Goal: Use online tool/utility: Use online tool/utility

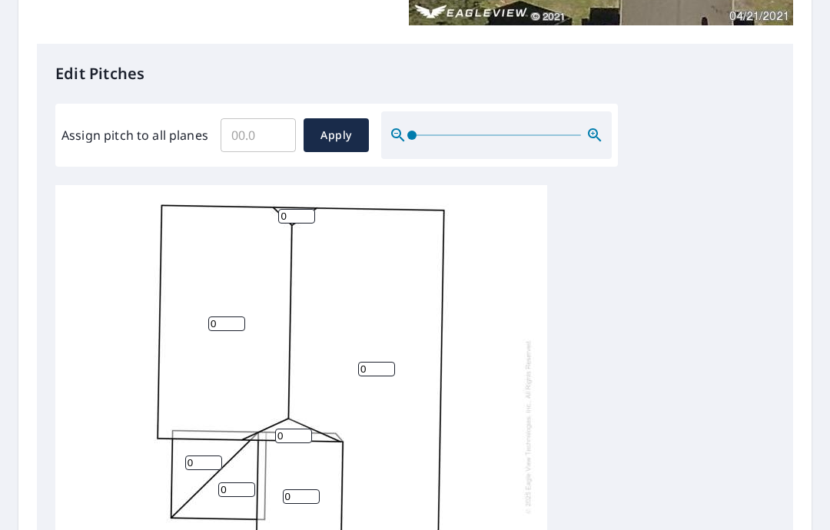
scroll to position [370, 0]
click at [242, 133] on input "Assign pitch to all planes" at bounding box center [258, 134] width 75 height 43
type input "5"
click at [316, 135] on span "Apply" at bounding box center [336, 134] width 41 height 19
type input "5"
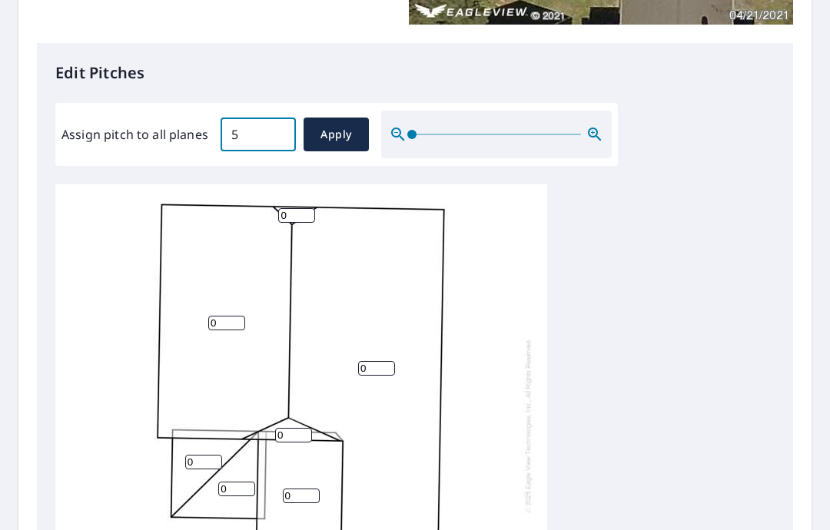
type input "5"
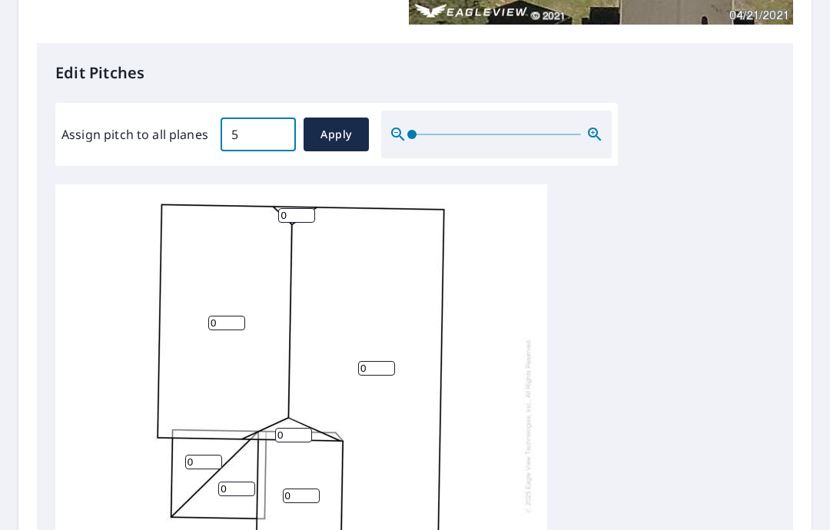
type input "5"
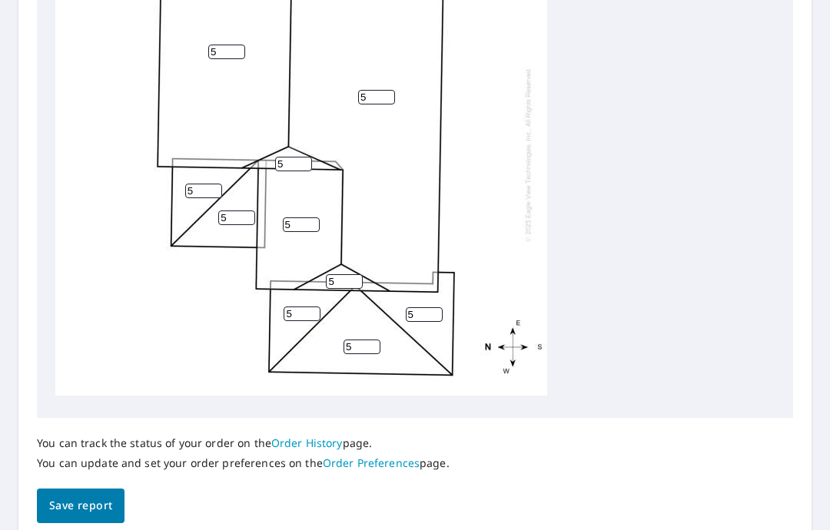
scroll to position [636, 0]
click at [97, 498] on span "Save report" at bounding box center [80, 507] width 63 height 19
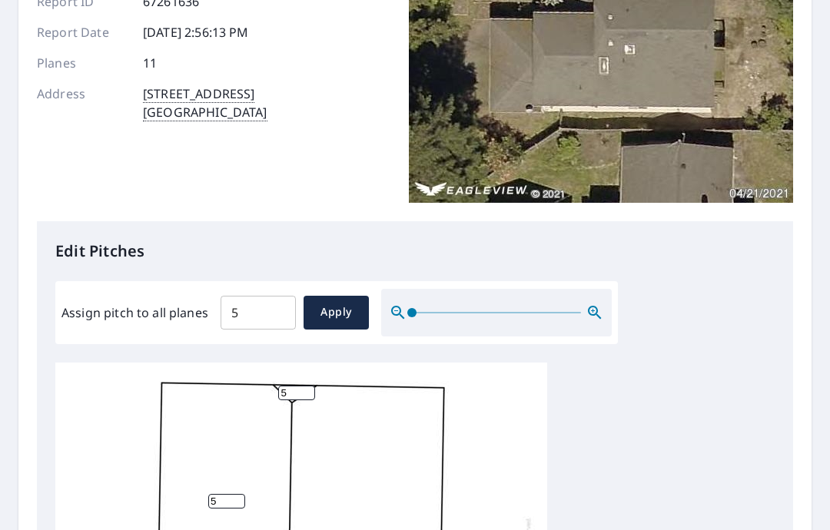
scroll to position [0, 0]
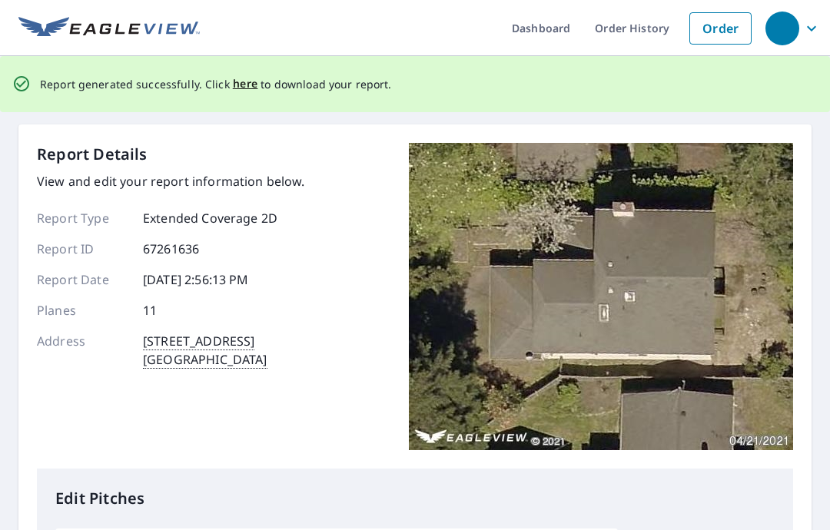
click at [239, 81] on span "here" at bounding box center [245, 84] width 25 height 19
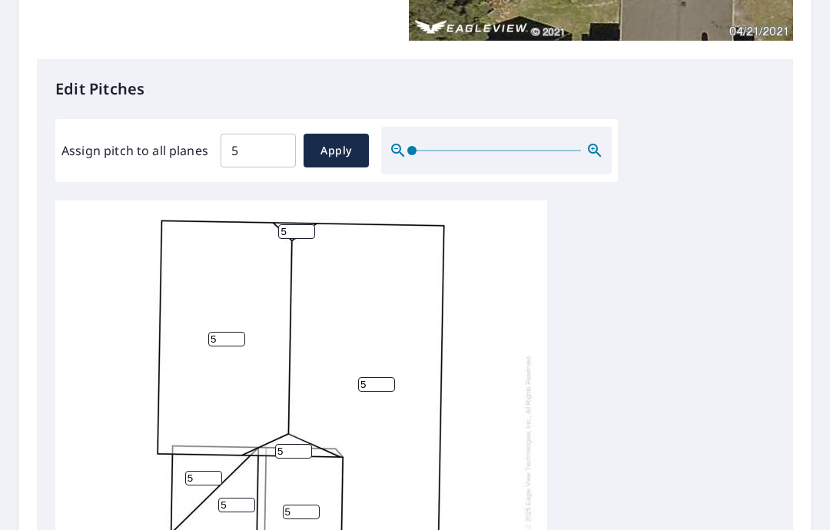
scroll to position [354, 0]
